Goal: Navigation & Orientation: Find specific page/section

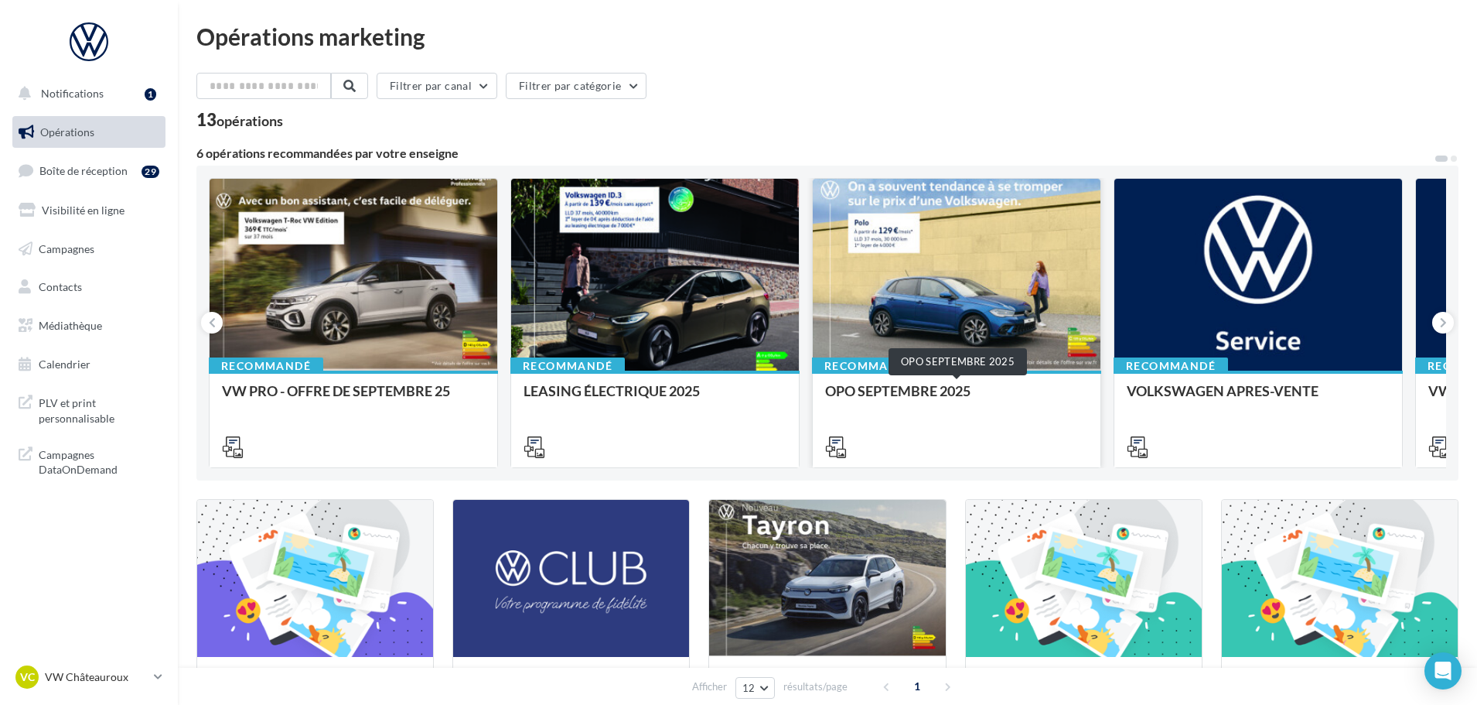
click at [952, 395] on div "OPO SEPTEMBRE 2025" at bounding box center [956, 398] width 263 height 31
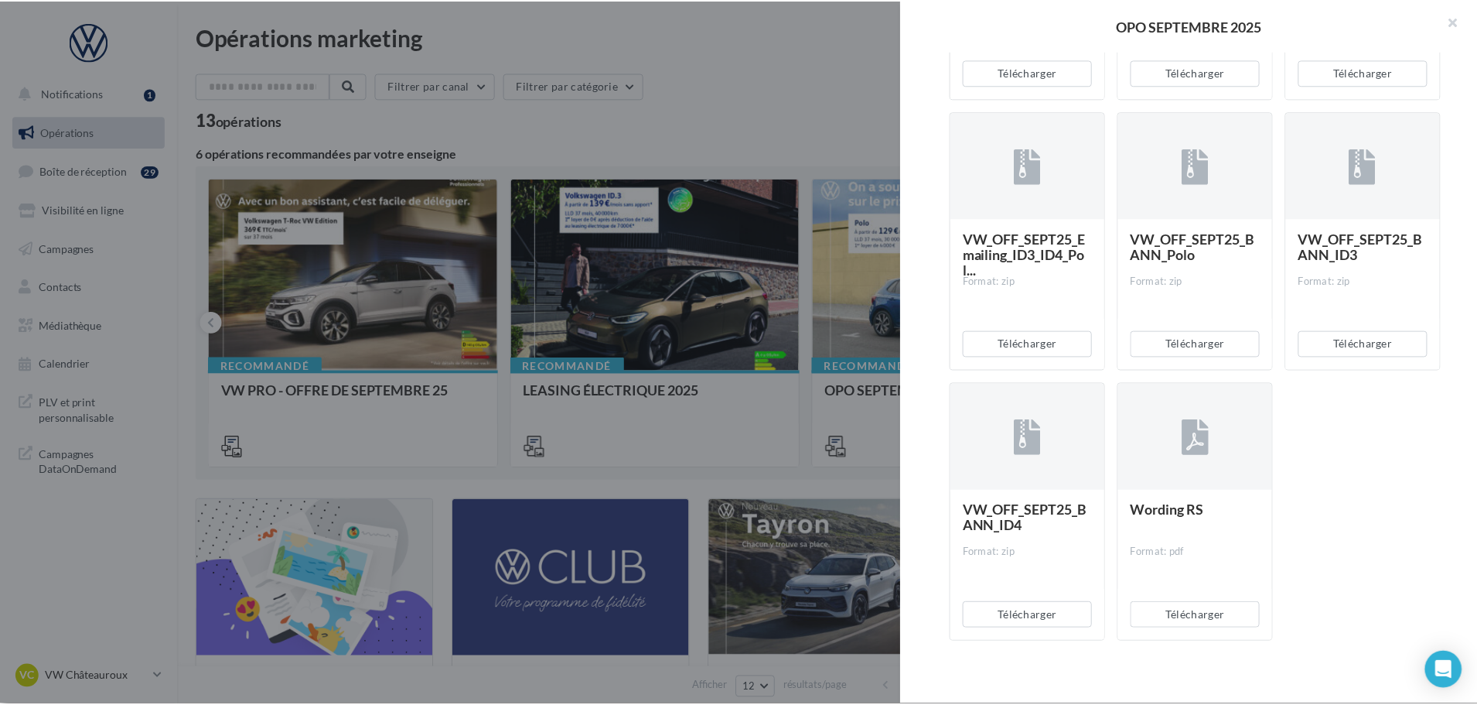
scroll to position [3206, 0]
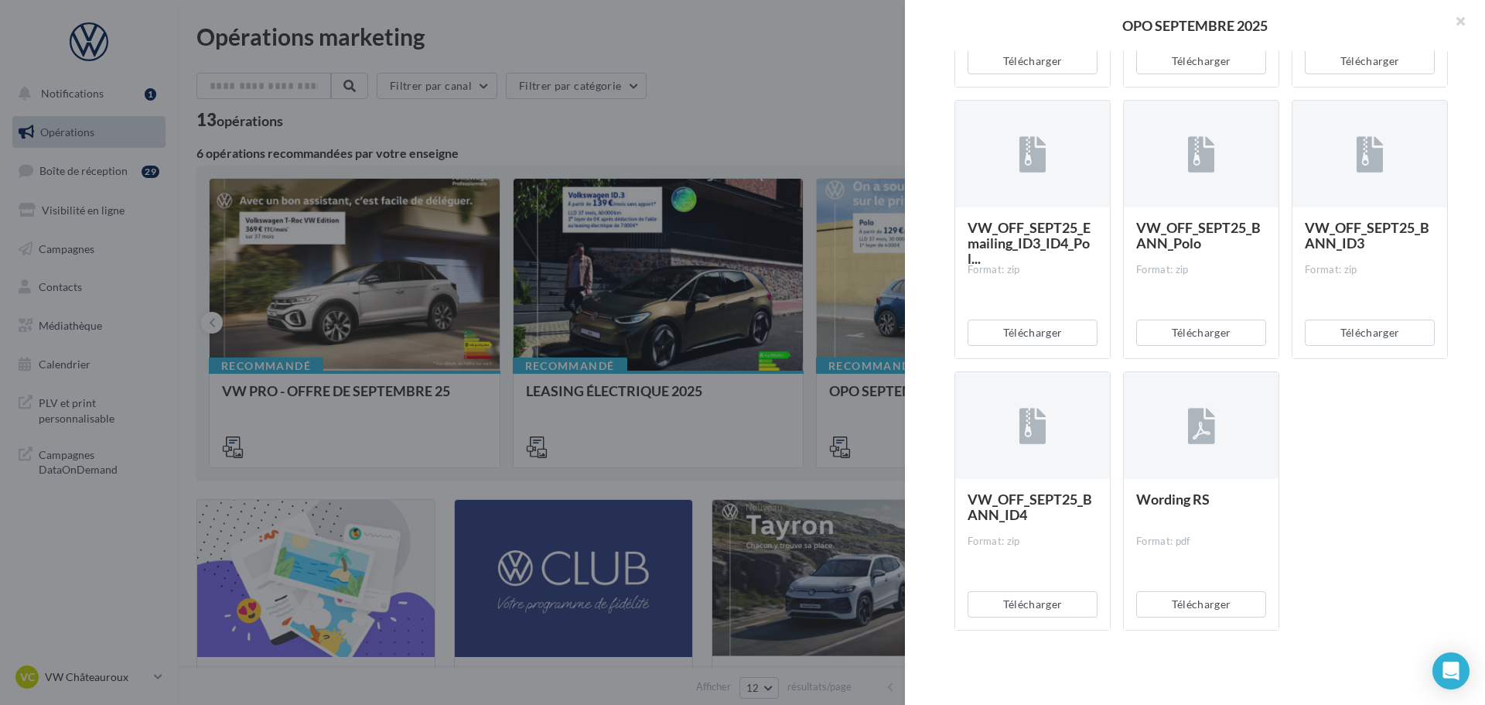
click at [755, 67] on div at bounding box center [742, 352] width 1485 height 705
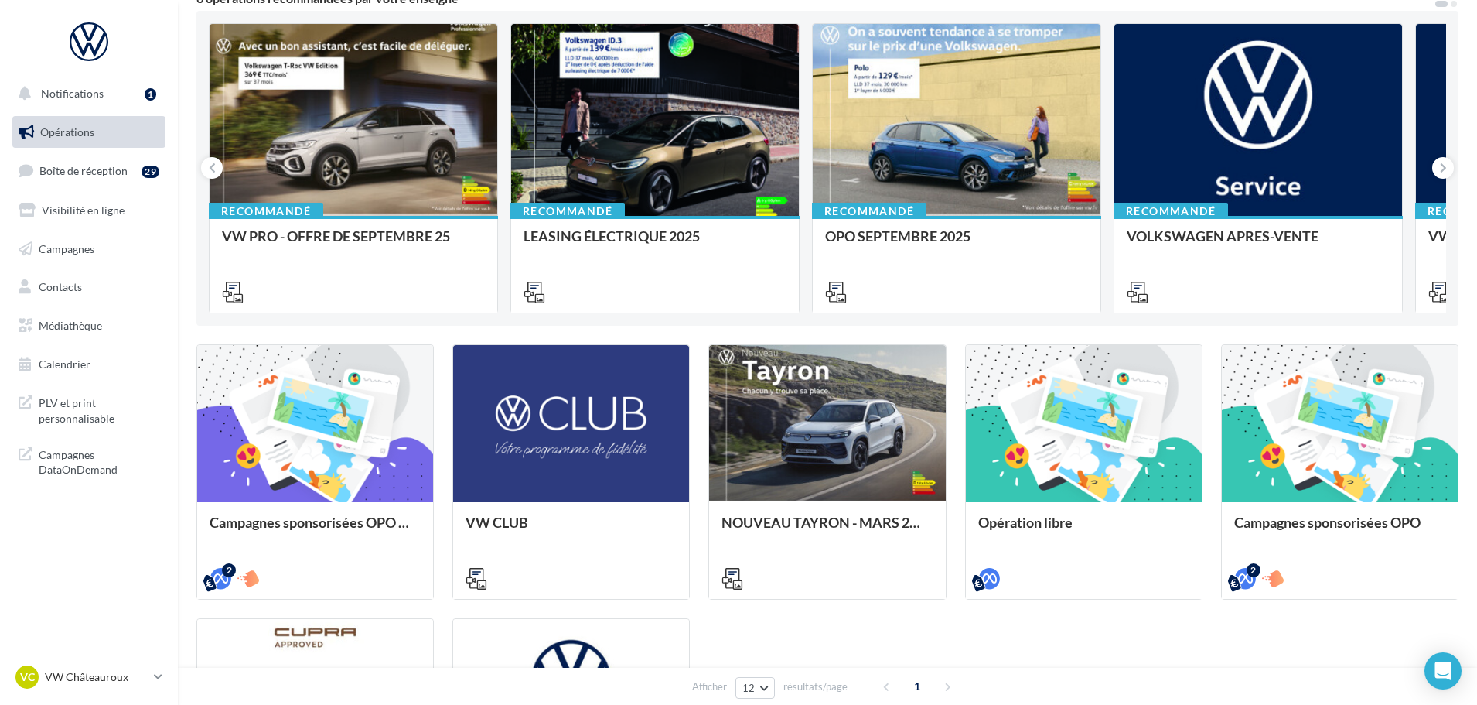
scroll to position [0, 0]
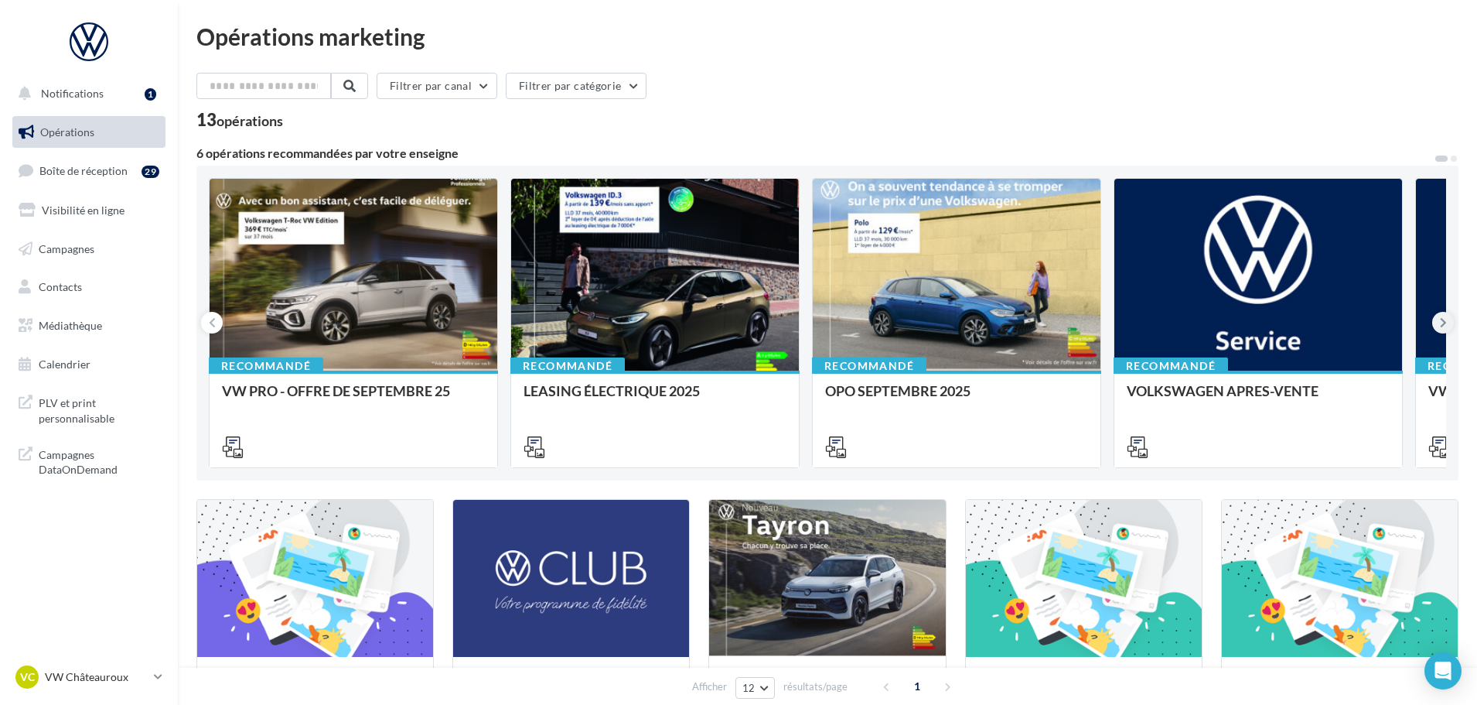
click at [1443, 321] on icon at bounding box center [1443, 322] width 7 height 15
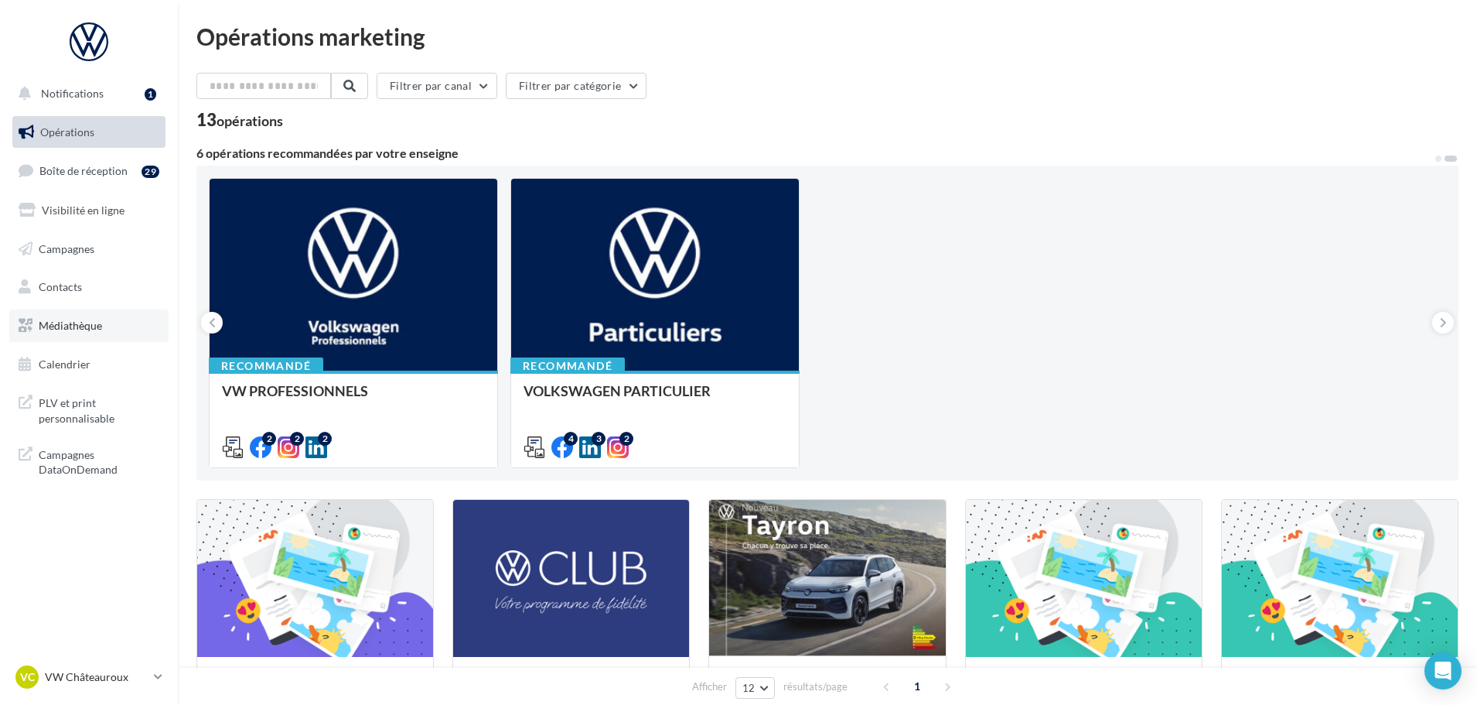
click at [69, 328] on span "Médiathèque" at bounding box center [70, 325] width 63 height 13
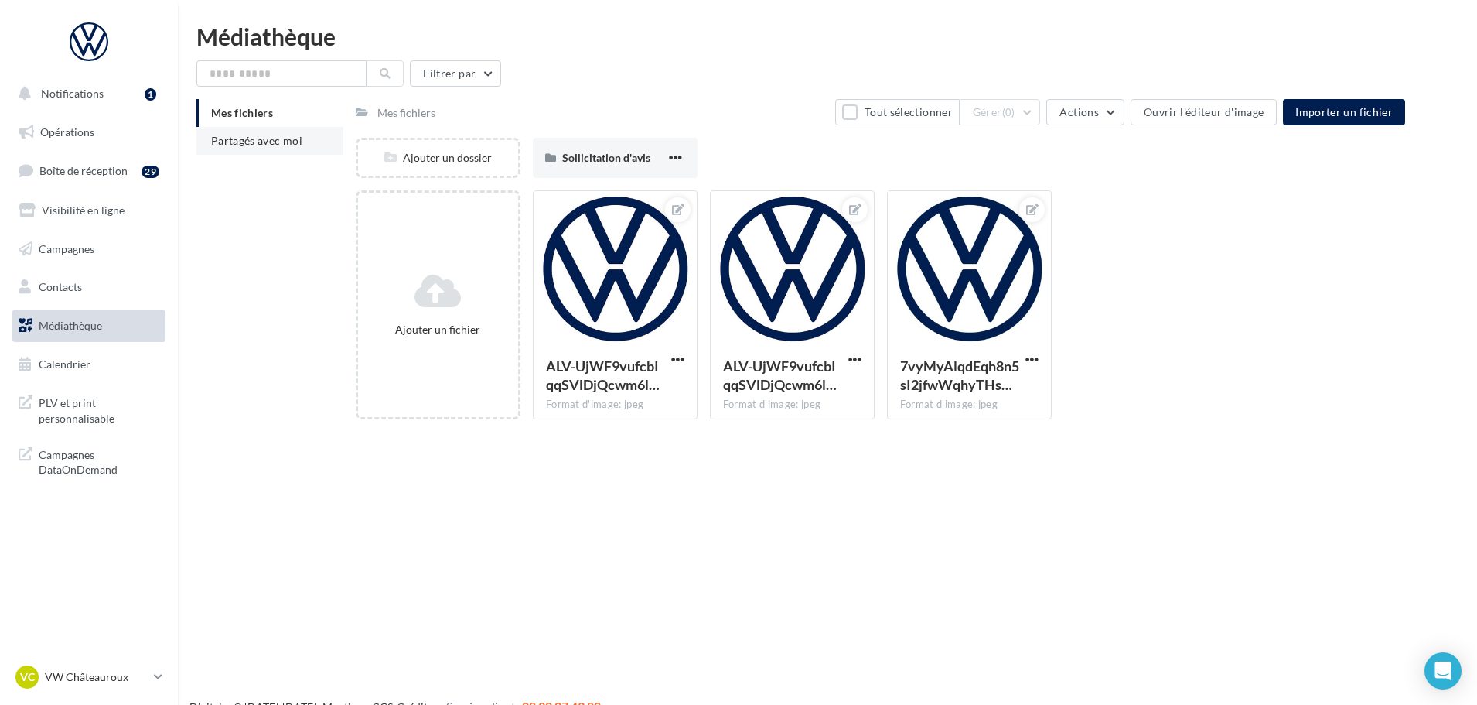
click at [251, 142] on span "Partagés avec moi" at bounding box center [256, 140] width 91 height 13
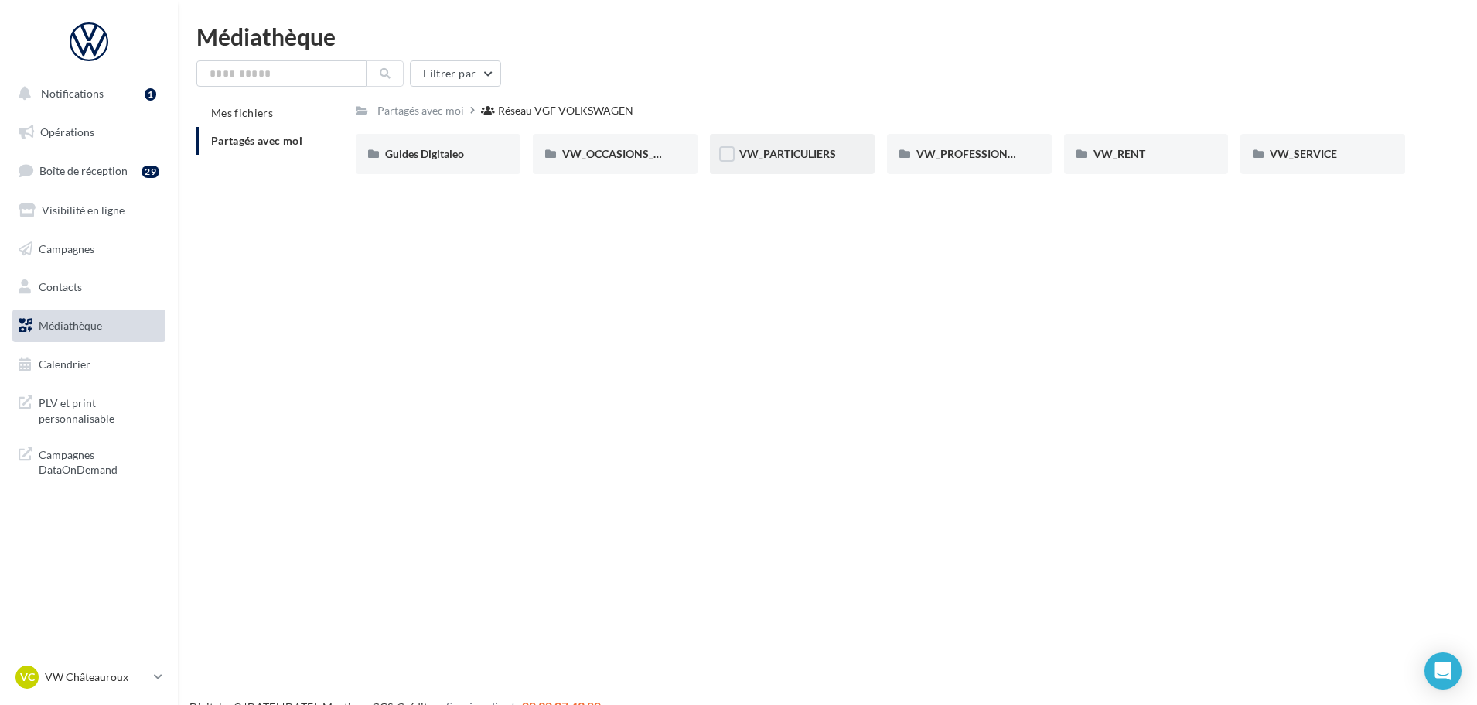
click at [830, 171] on div "VW_PARTICULIERS" at bounding box center [792, 154] width 165 height 40
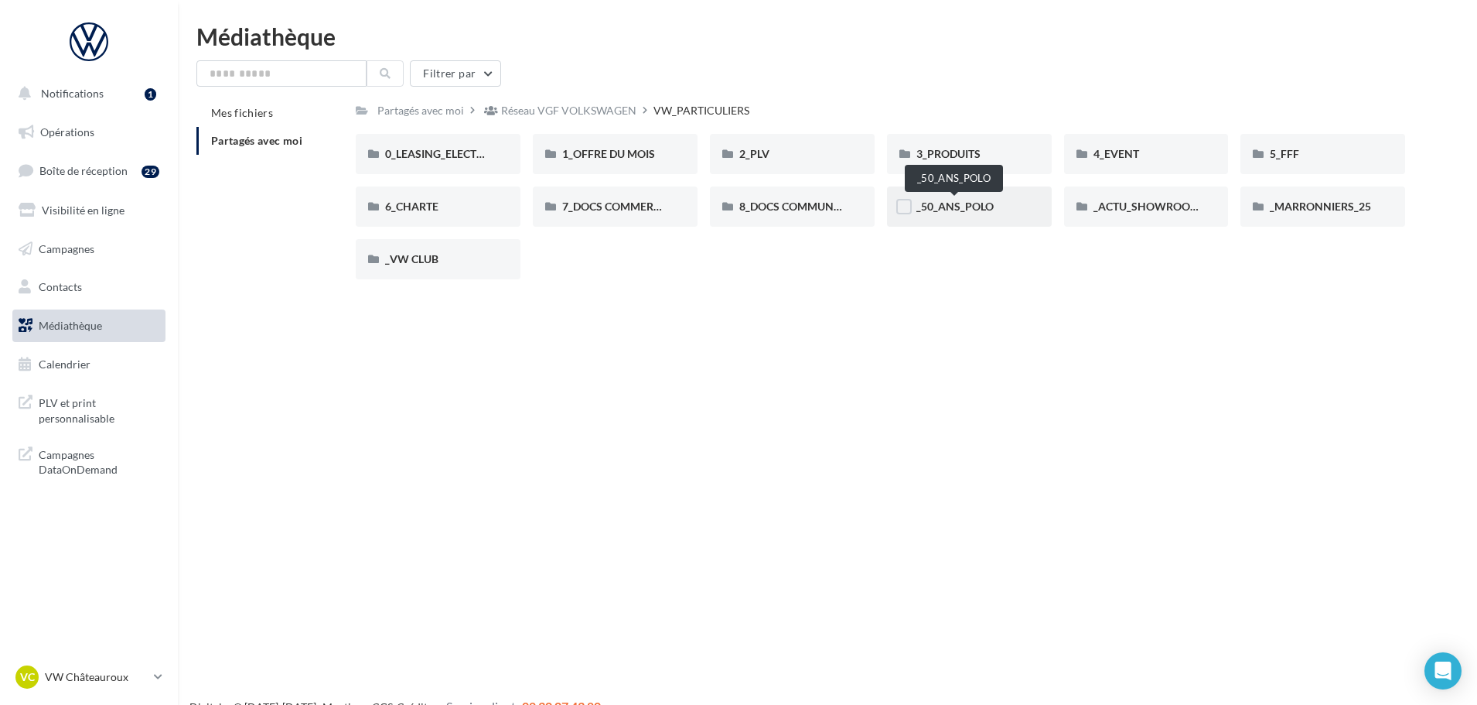
click at [947, 202] on span "_50_ANS_POLO" at bounding box center [954, 206] width 77 height 13
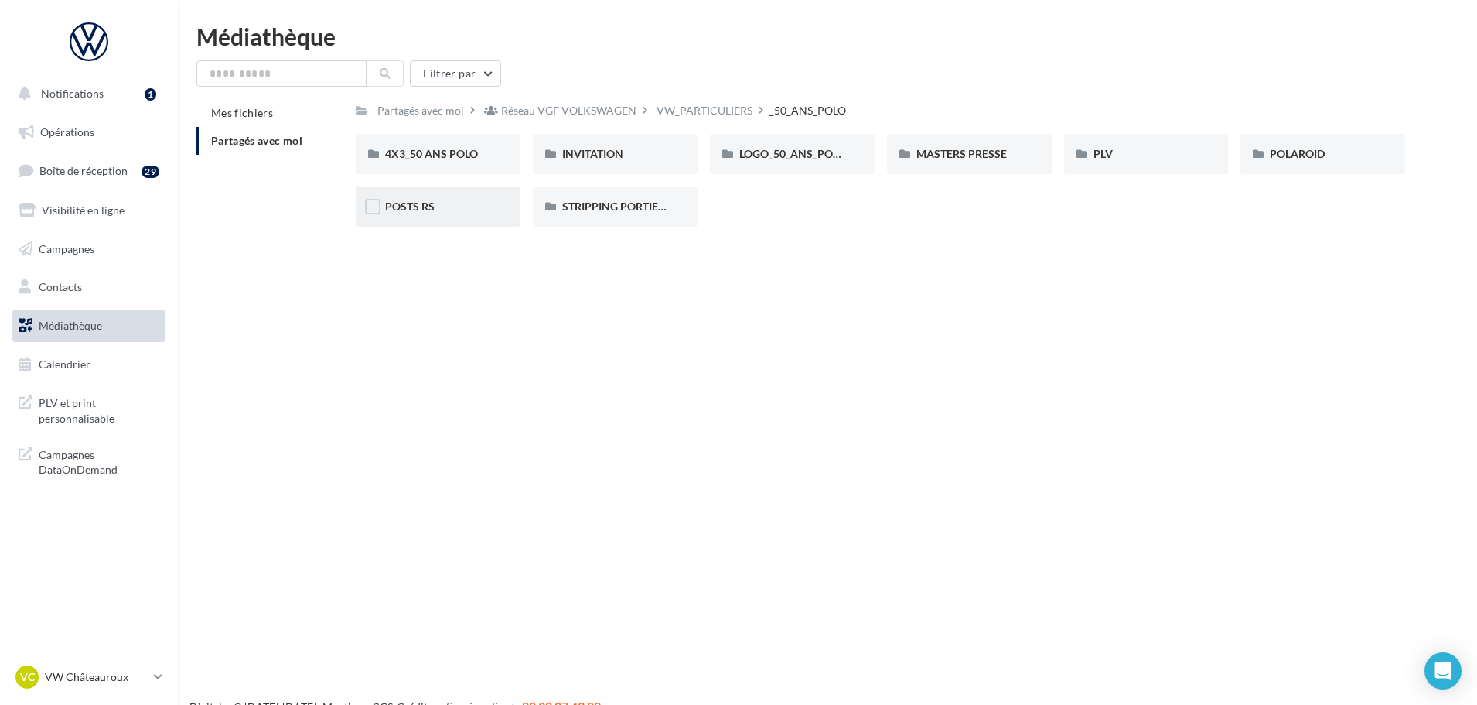
click at [474, 203] on div "POSTS RS" at bounding box center [438, 206] width 106 height 15
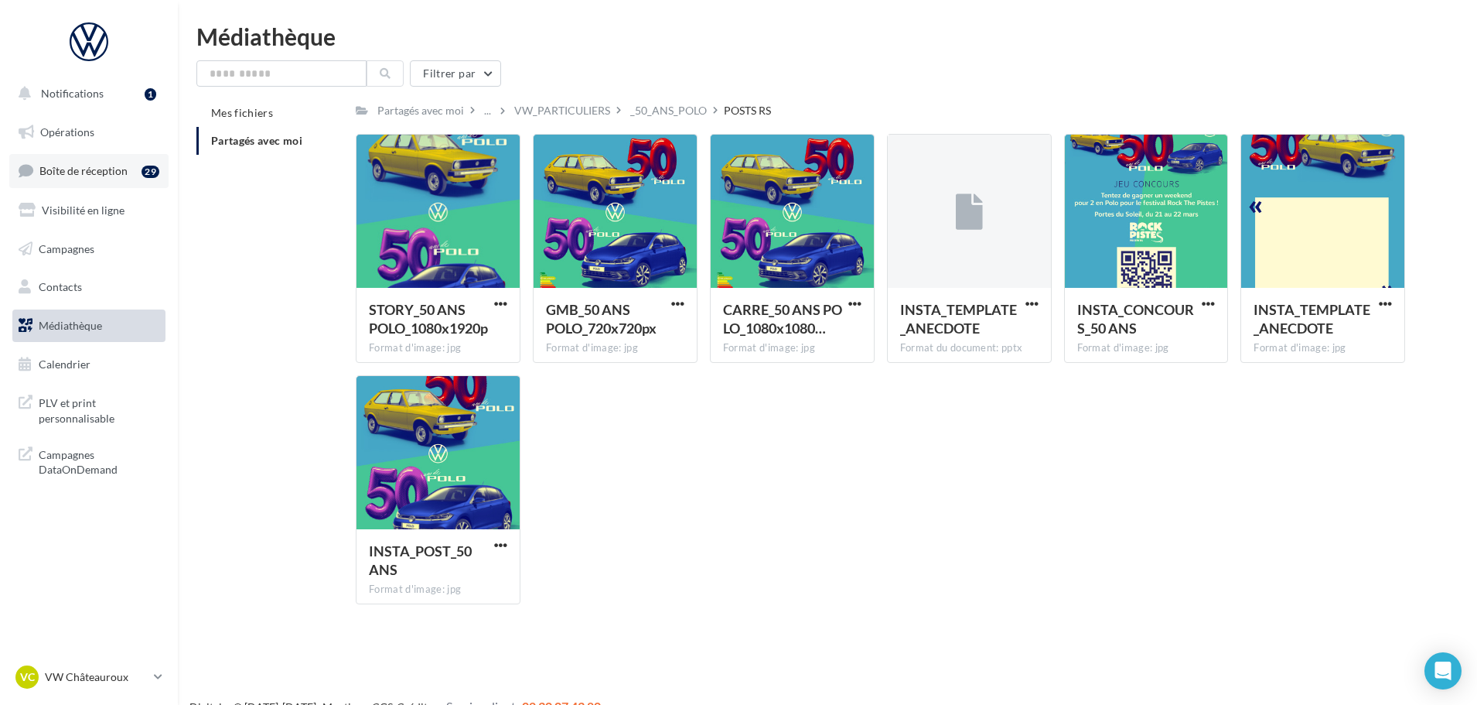
click at [90, 178] on link "Boîte de réception 29" at bounding box center [88, 170] width 159 height 33
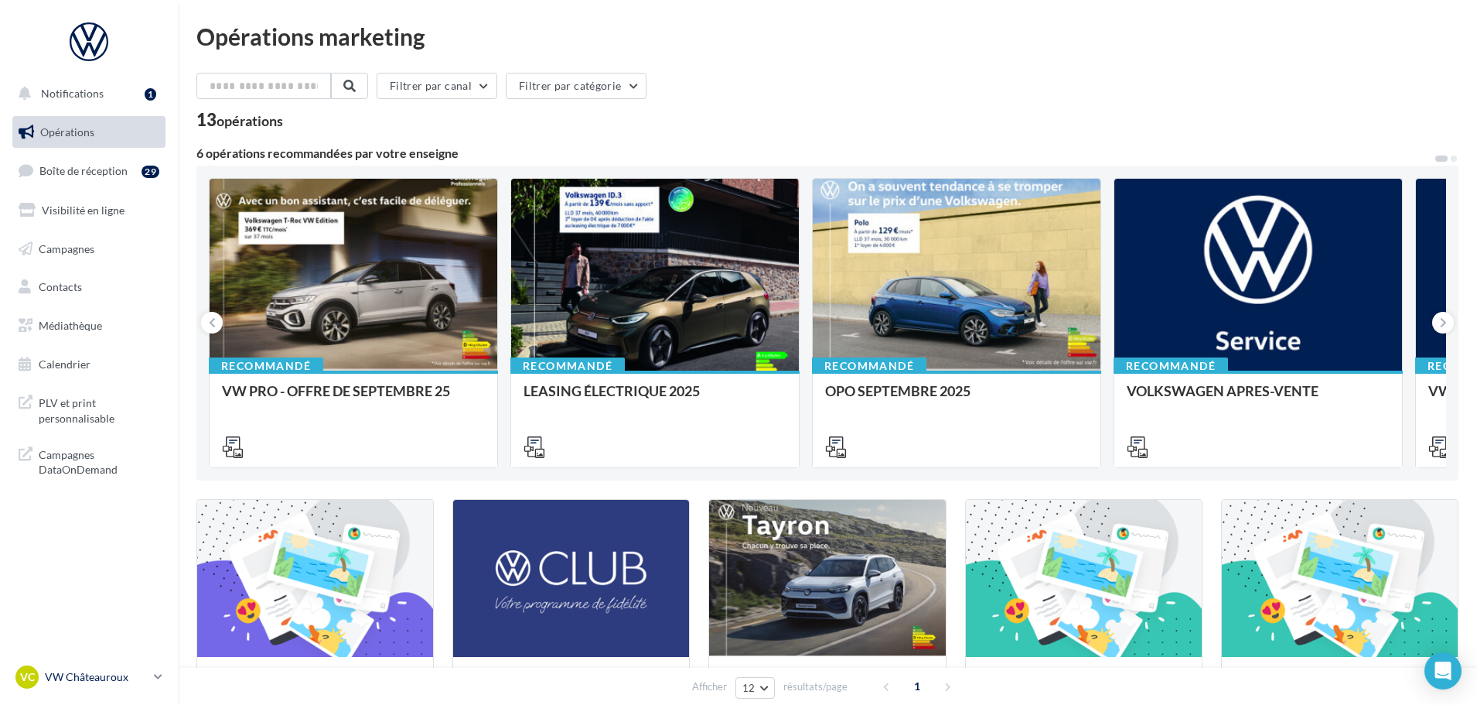
click at [115, 675] on p "VW Châteauroux" at bounding box center [96, 676] width 103 height 15
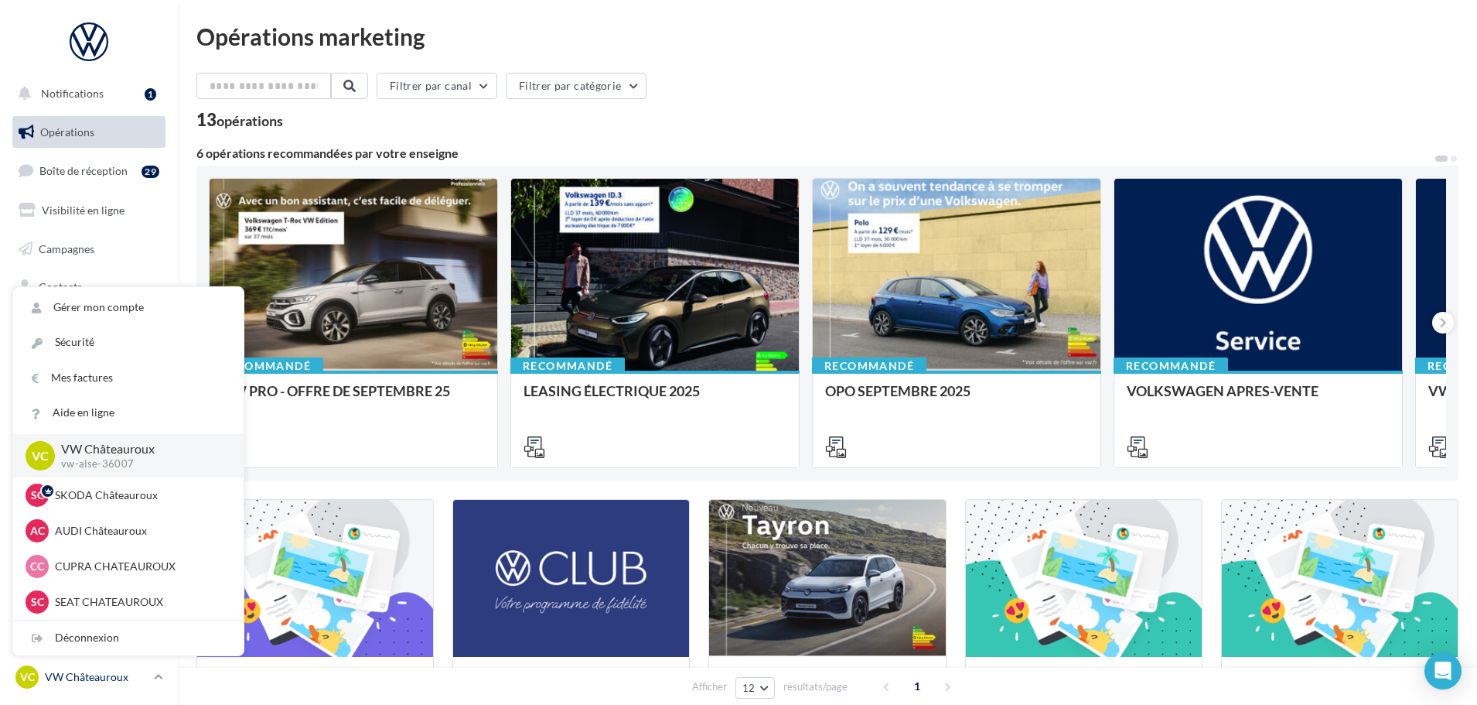
click at [112, 679] on p "VW Châteauroux" at bounding box center [96, 676] width 103 height 15
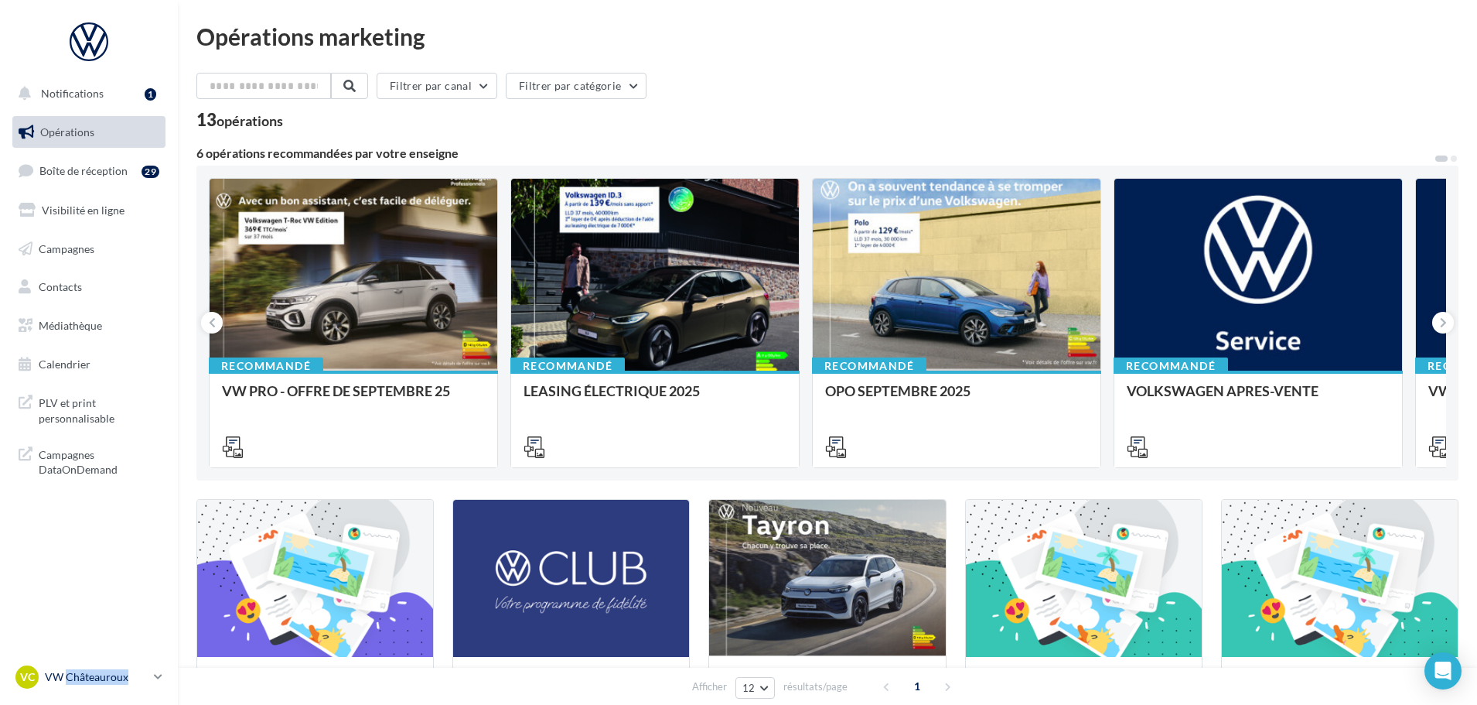
click at [112, 679] on p "VW Châteauroux" at bounding box center [96, 676] width 103 height 15
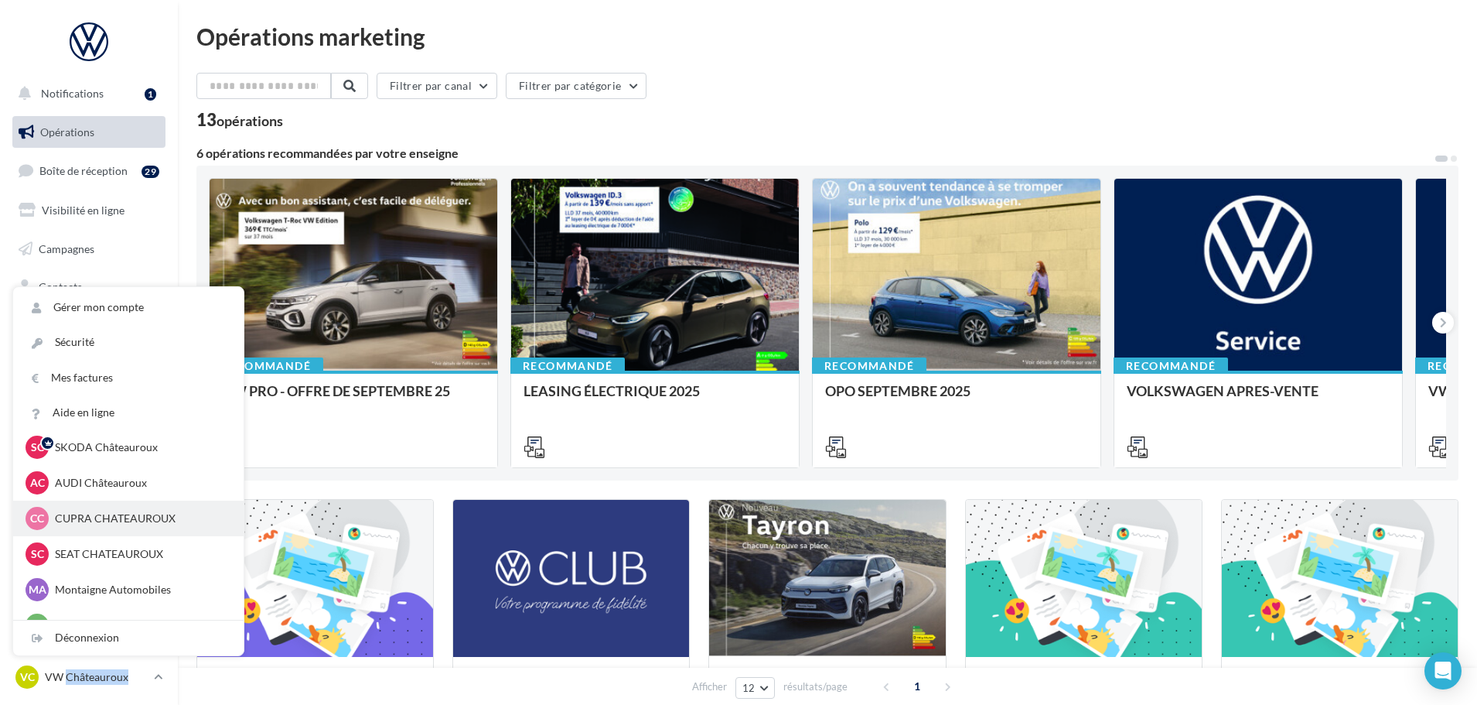
scroll to position [107, 0]
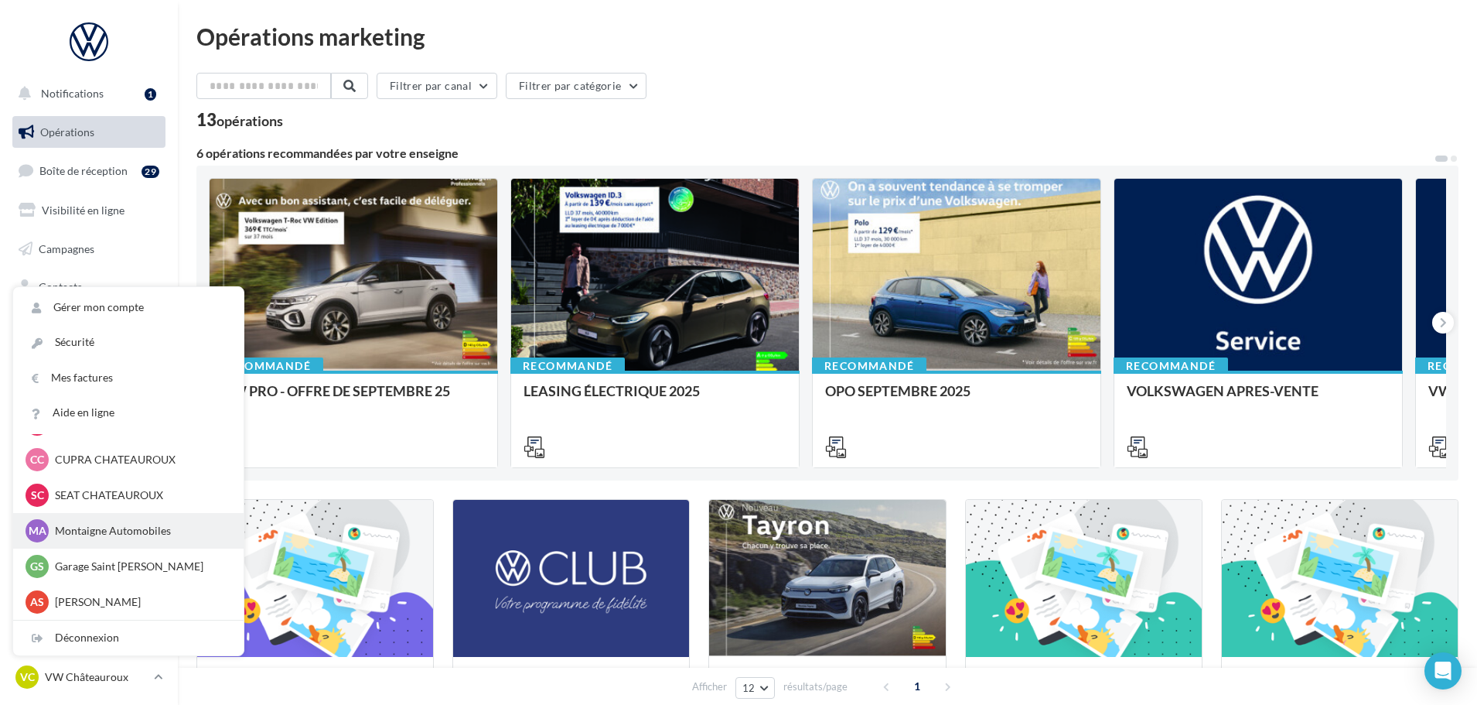
click at [110, 534] on p "Montaigne Automobiles" at bounding box center [140, 530] width 170 height 15
